Goal: Find specific page/section: Find specific page/section

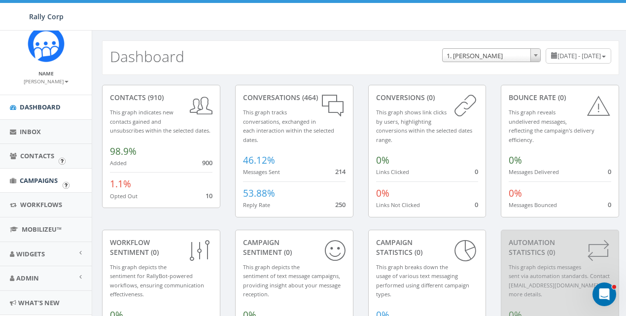
scroll to position [40, 0]
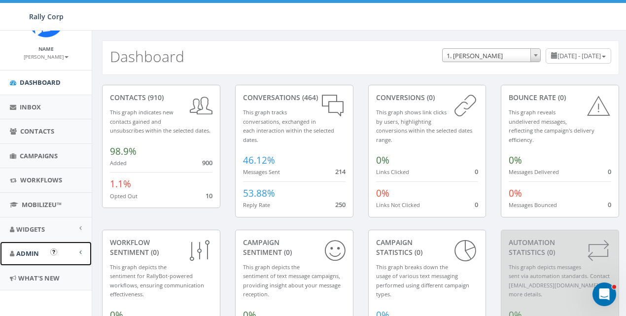
click at [23, 251] on span "Admin" at bounding box center [27, 253] width 23 height 9
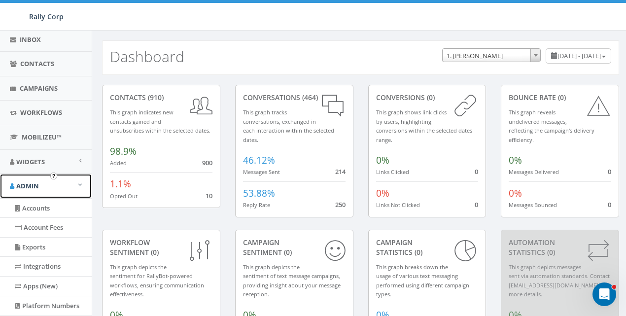
scroll to position [131, 0]
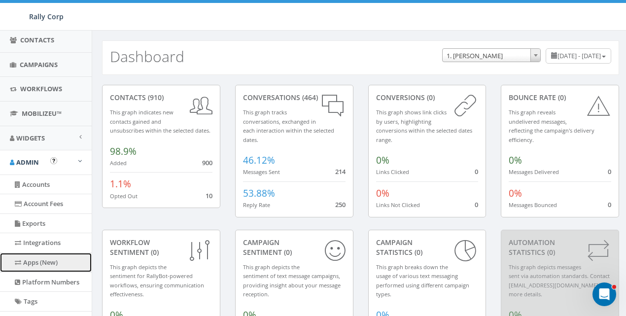
click at [34, 261] on link "Apps (New)" at bounding box center [46, 262] width 92 height 19
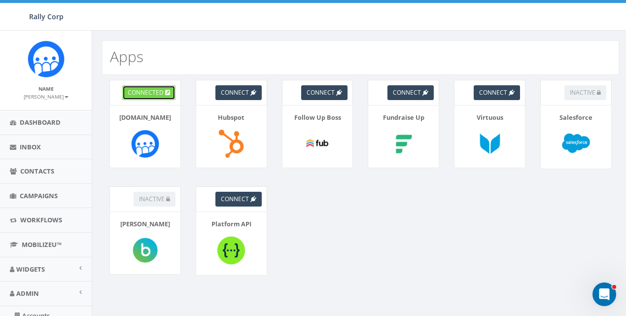
click at [153, 91] on span "connected" at bounding box center [146, 92] width 36 height 8
